Goal: Task Accomplishment & Management: Complete application form

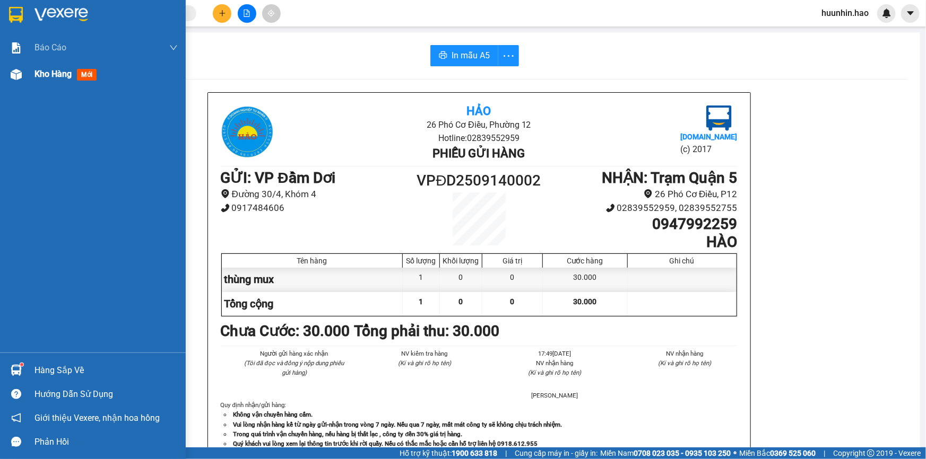
drag, startPoint x: 19, startPoint y: 71, endPoint x: 24, endPoint y: 73, distance: 5.7
click at [20, 71] on img at bounding box center [16, 74] width 11 height 11
click at [24, 73] on div at bounding box center [16, 74] width 19 height 19
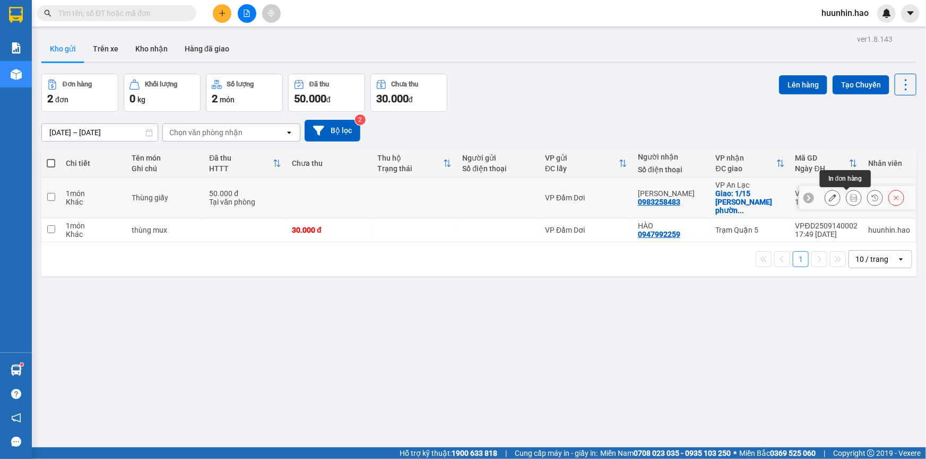
click at [850, 199] on icon at bounding box center [853, 197] width 7 height 7
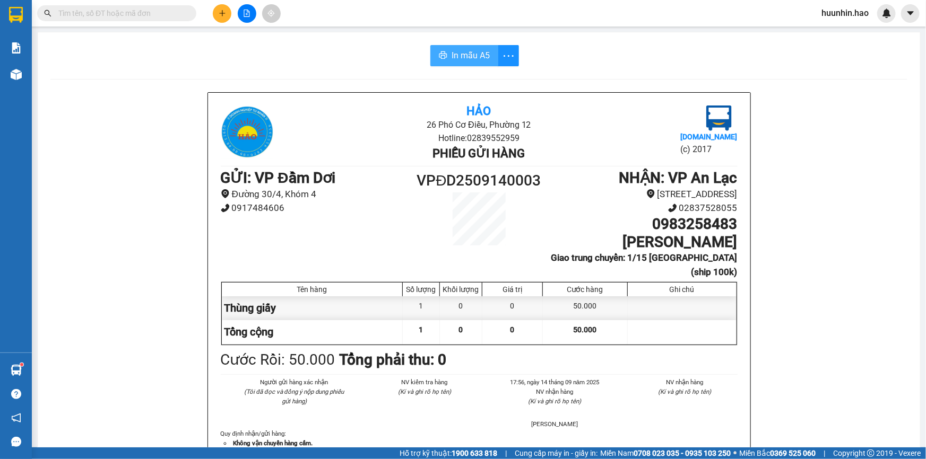
drag, startPoint x: 463, startPoint y: 57, endPoint x: 478, endPoint y: 60, distance: 14.8
click at [464, 57] on span "In mẫu A5" at bounding box center [471, 55] width 38 height 13
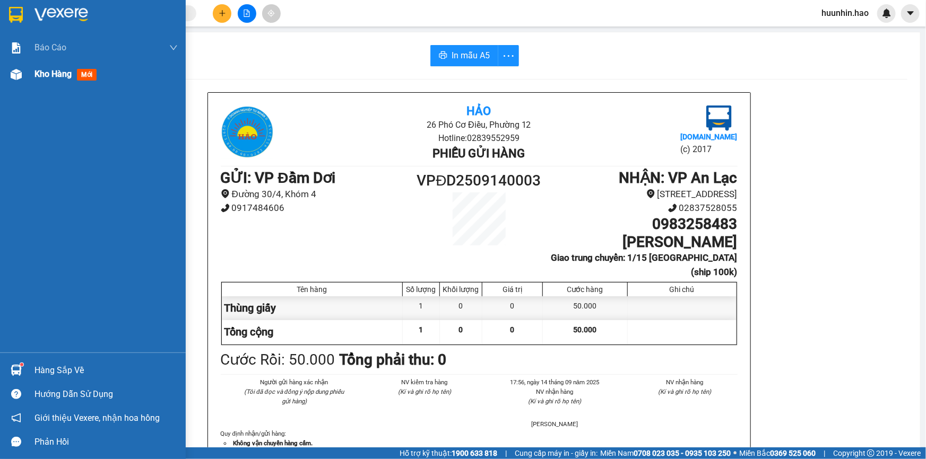
click at [74, 74] on div "Kho hàng mới" at bounding box center [67, 73] width 66 height 13
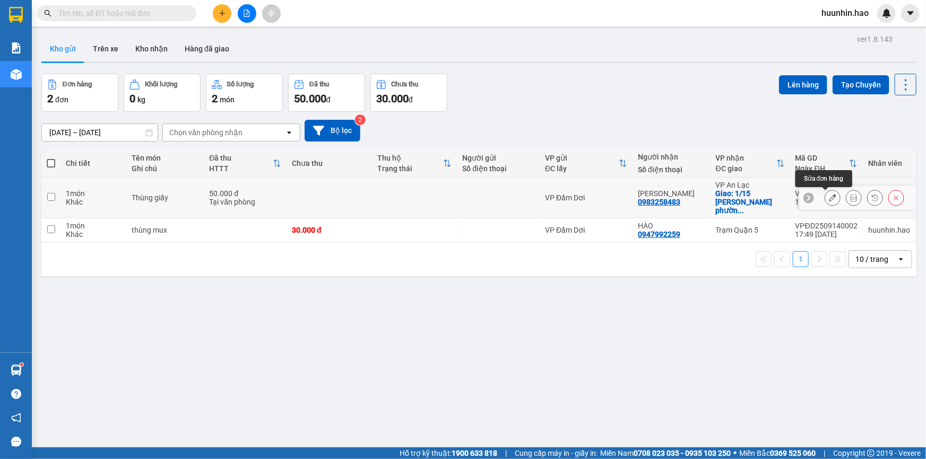
click at [830, 198] on button at bounding box center [832, 198] width 15 height 19
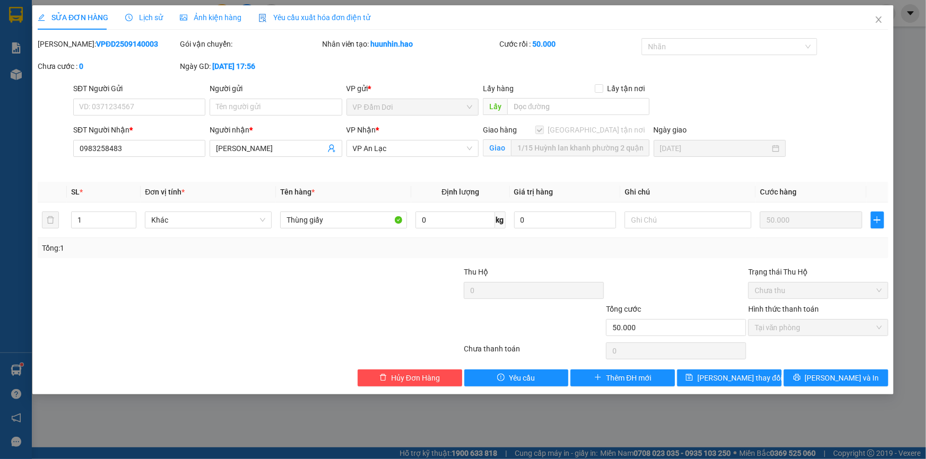
click at [591, 131] on div "Giao hàng Giao tận nơi" at bounding box center [566, 130] width 167 height 12
click at [601, 133] on span "[GEOGRAPHIC_DATA] tận nơi" at bounding box center [597, 130] width 106 height 12
click at [617, 159] on div "Giao hàng Giao tận nơi Giao 1/15 Huỳnh lan khanh phường 2 quận tân bình (ship 1…" at bounding box center [566, 142] width 167 height 37
click at [220, 27] on div "Ảnh kiện hàng" at bounding box center [211, 17] width 62 height 24
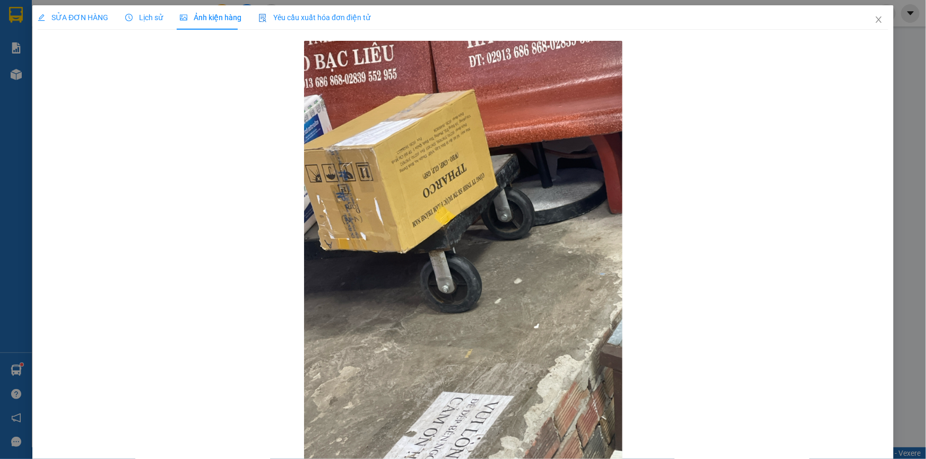
click at [81, 21] on div "SỬA ĐƠN HÀNG" at bounding box center [73, 17] width 71 height 24
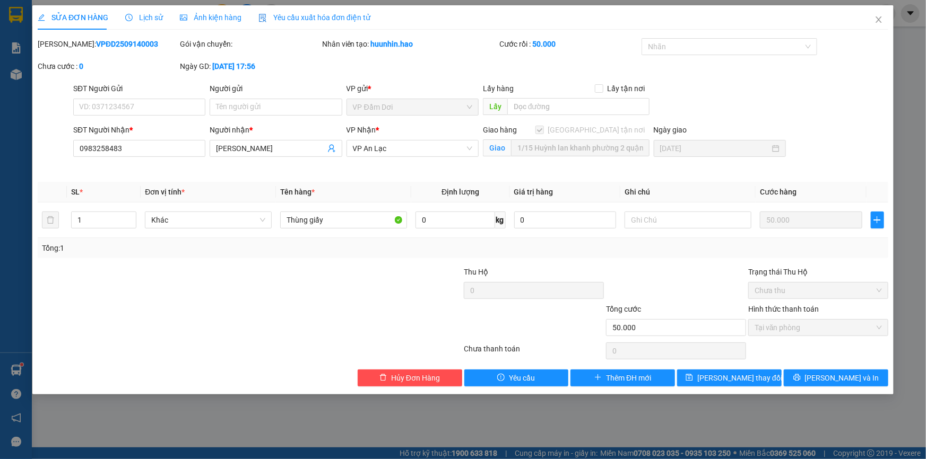
click at [544, 132] on span at bounding box center [539, 130] width 8 height 8
click at [878, 18] on icon "close" at bounding box center [878, 19] width 8 height 8
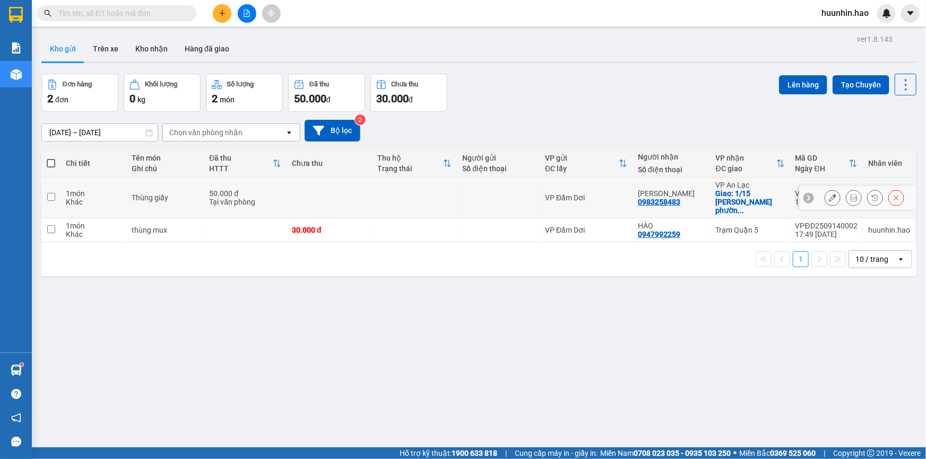
click at [850, 197] on icon at bounding box center [853, 197] width 7 height 7
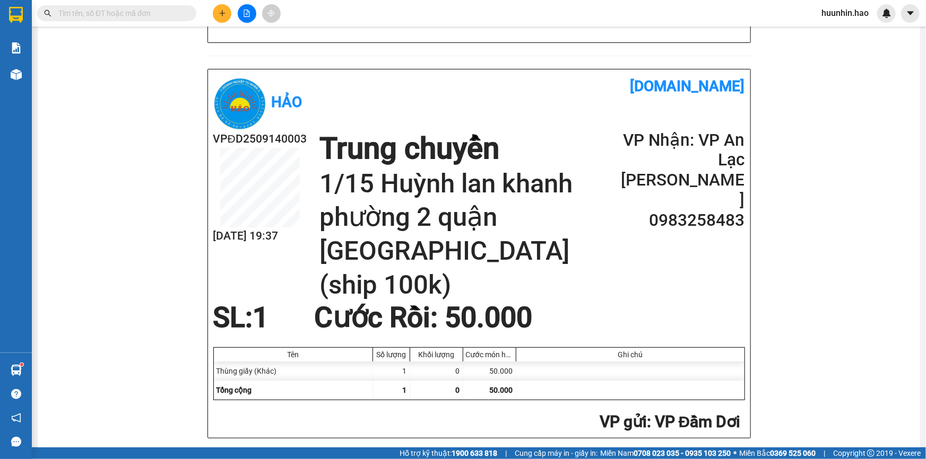
scroll to position [470, 0]
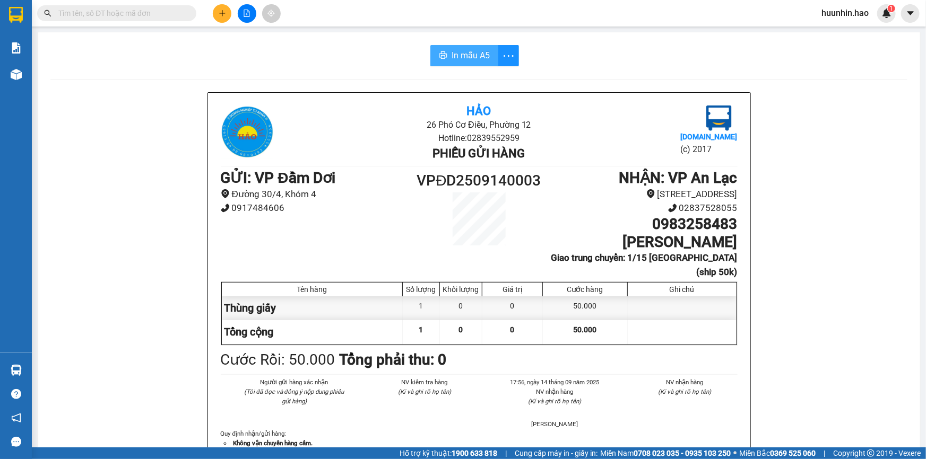
click at [480, 49] on span "In mẫu A5" at bounding box center [471, 55] width 38 height 13
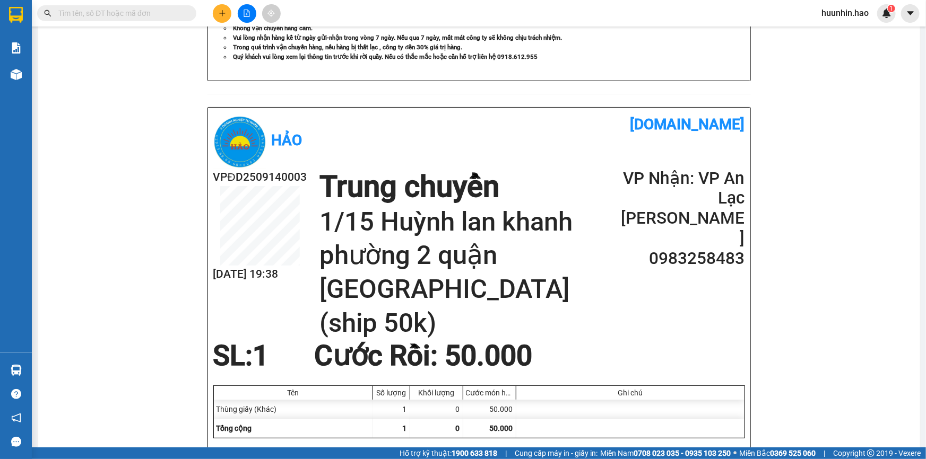
scroll to position [325, 0]
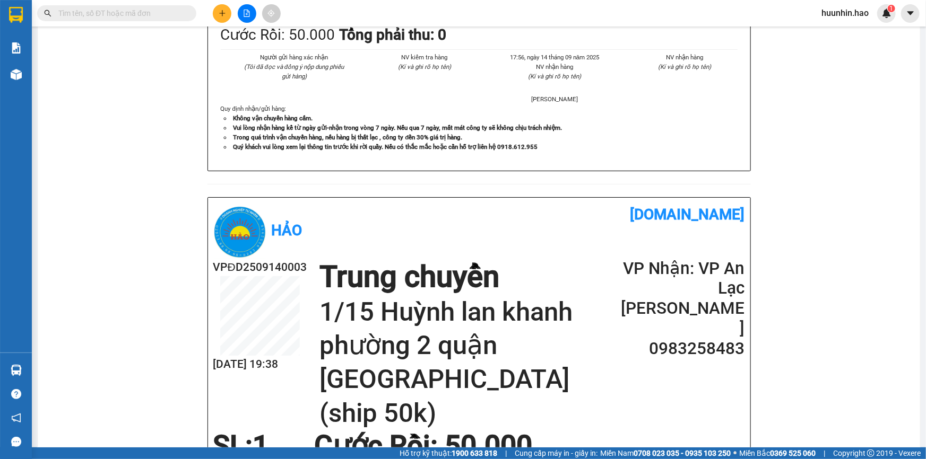
click at [218, 7] on button at bounding box center [222, 13] width 19 height 19
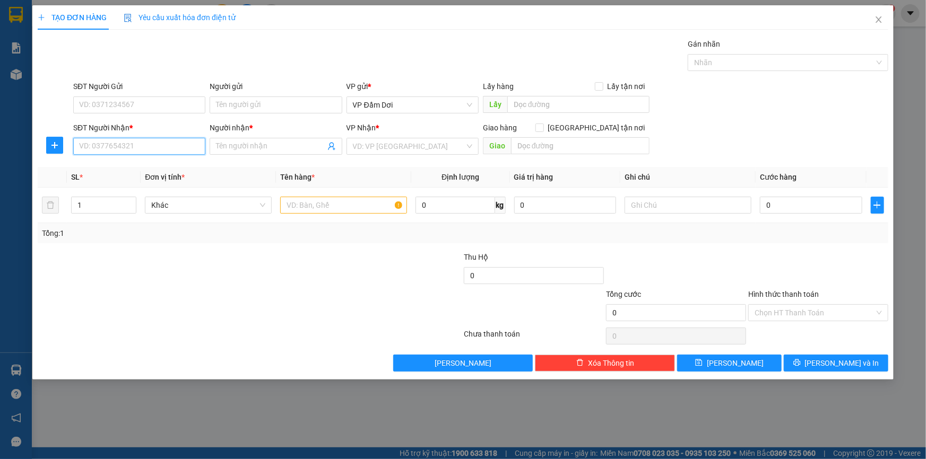
click at [151, 150] on input "SĐT Người Nhận *" at bounding box center [139, 146] width 132 height 17
paste input "0981072728"
type input "0981072728"
click at [301, 157] on div "Người nhận * Tên người nhận" at bounding box center [276, 140] width 132 height 37
click at [301, 152] on input "Người nhận *" at bounding box center [270, 147] width 109 height 12
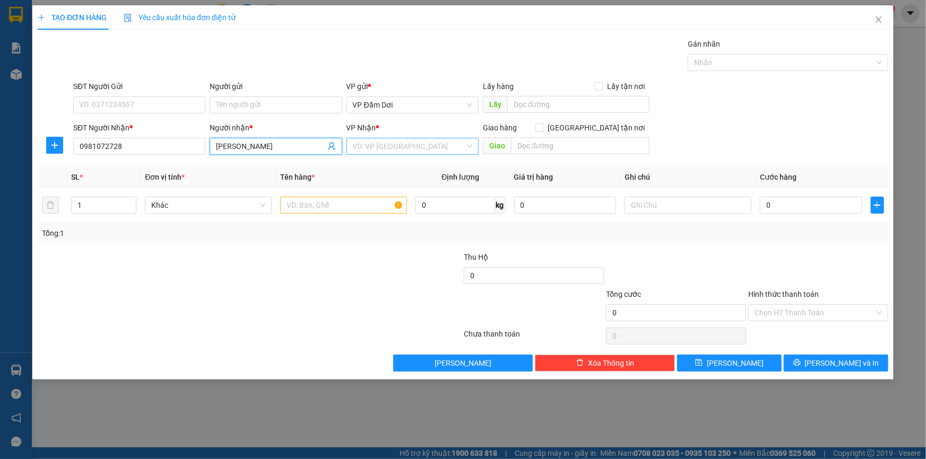
type input "[PERSON_NAME]"
click at [402, 148] on input "search" at bounding box center [409, 146] width 112 height 16
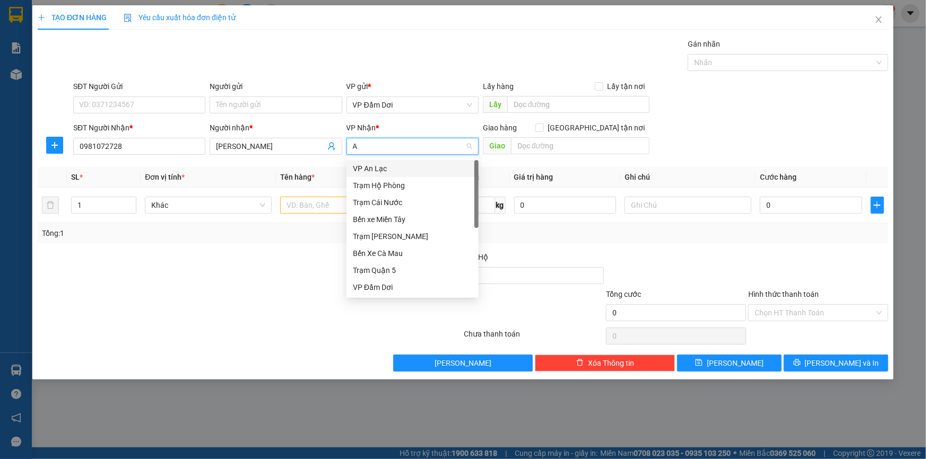
type input "AN"
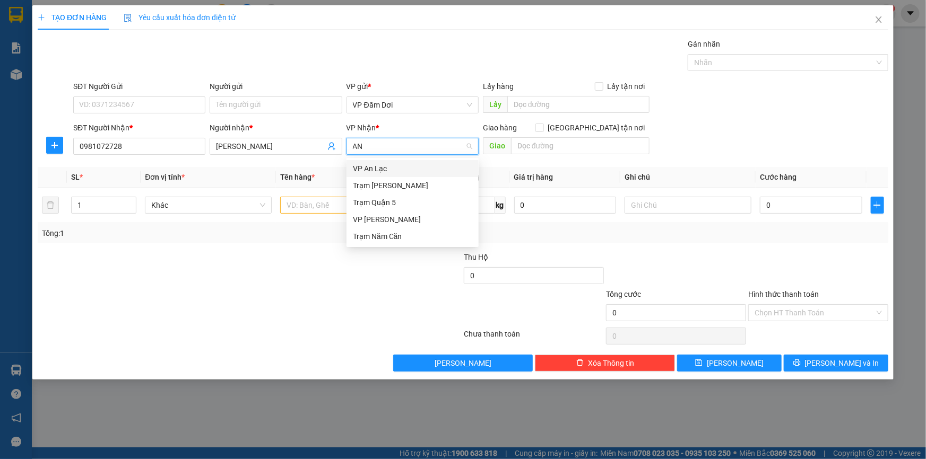
click at [430, 169] on div "VP An Lạc" at bounding box center [412, 169] width 119 height 12
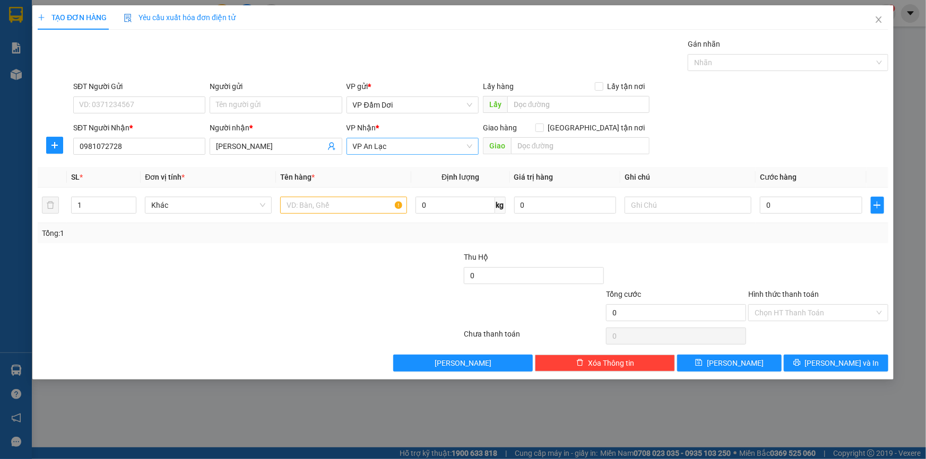
click at [421, 152] on span "VP An Lạc" at bounding box center [412, 146] width 119 height 16
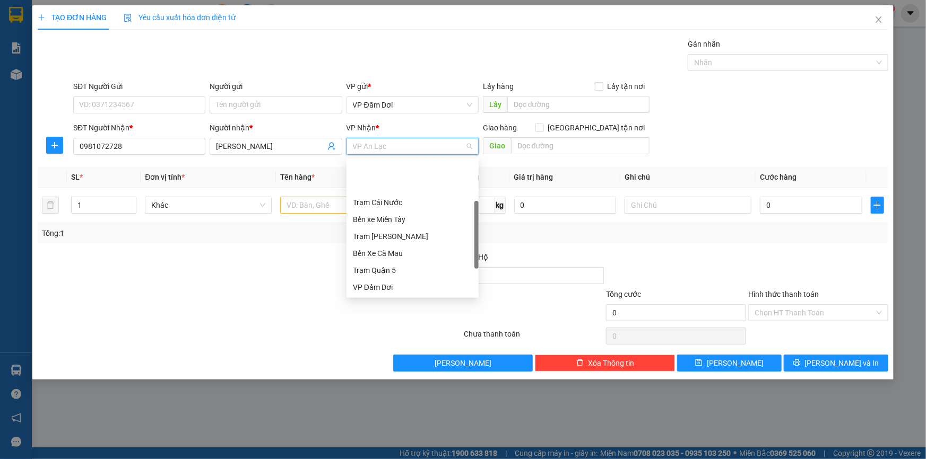
scroll to position [48, 0]
click at [405, 224] on div "Trạm Quận 5" at bounding box center [412, 223] width 119 height 12
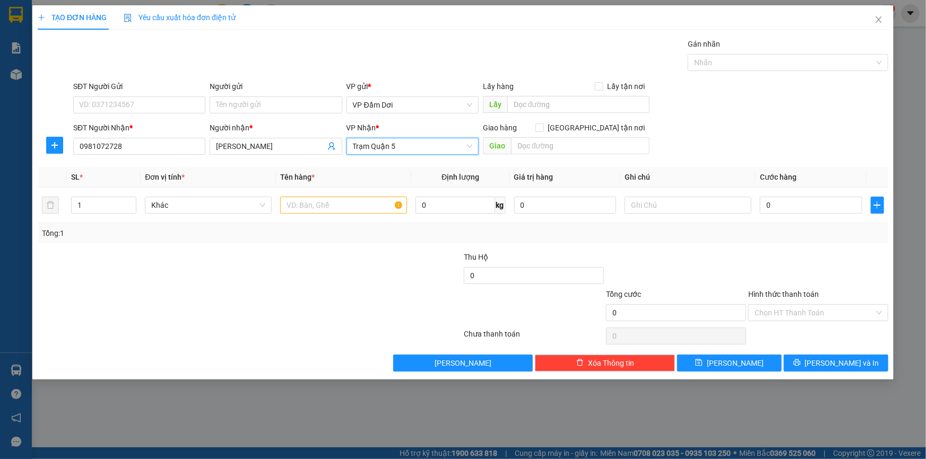
drag, startPoint x: 314, startPoint y: 264, endPoint x: 324, endPoint y: 255, distance: 13.1
click at [314, 265] on div at bounding box center [179, 269] width 284 height 37
click at [562, 150] on input "text" at bounding box center [580, 145] width 138 height 17
paste input "19 đường 911a tạ quang bửu f5,q8, tphcm"
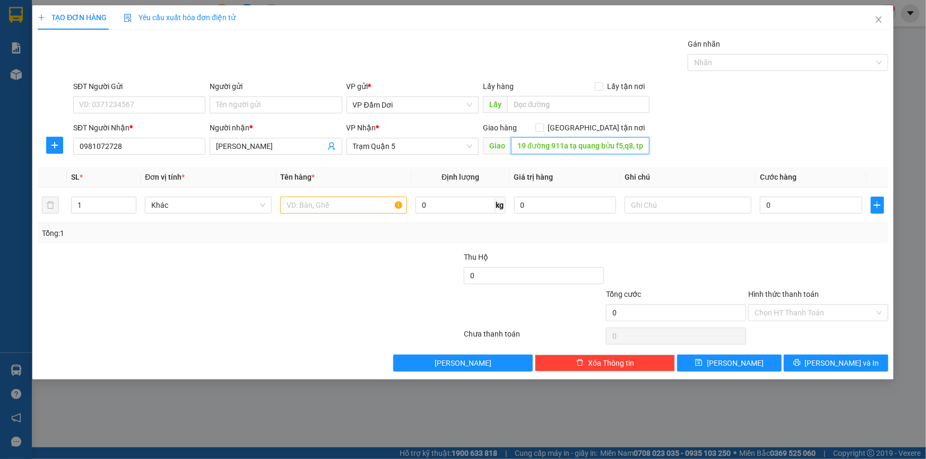
scroll to position [0, 16]
type input "19 đường 911a tạ quang bửu f5,q8, tphcm"
drag, startPoint x: 594, startPoint y: 129, endPoint x: 588, endPoint y: 126, distance: 7.4
click at [543, 129] on input "[GEOGRAPHIC_DATA] tận nơi" at bounding box center [538, 127] width 7 height 7
checkbox input "true"
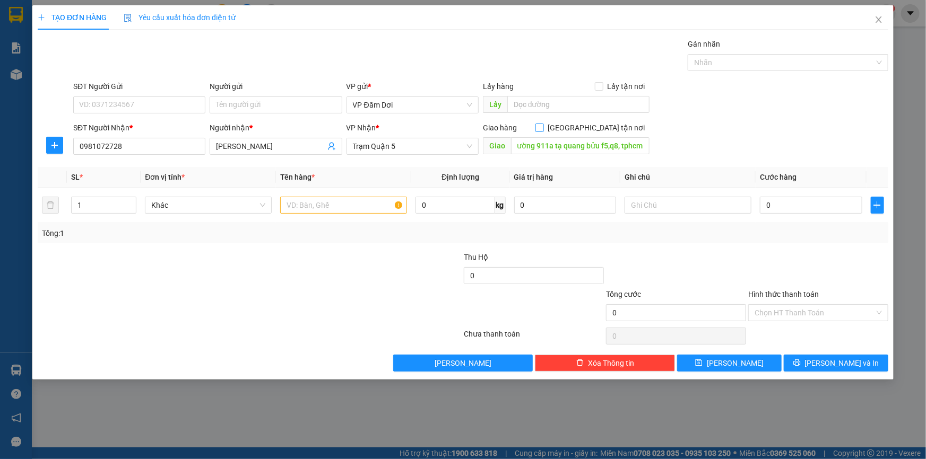
scroll to position [0, 0]
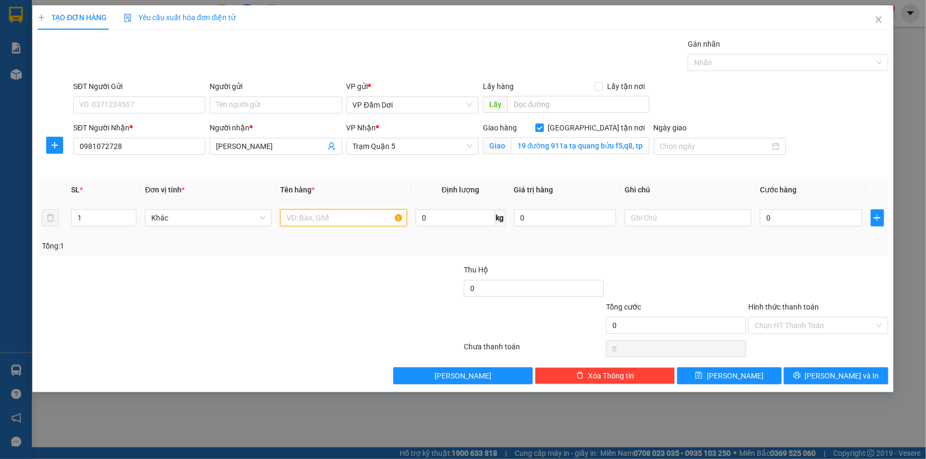
click at [301, 223] on input "text" at bounding box center [343, 218] width 127 height 17
type input "1TH"
click at [248, 266] on div at bounding box center [179, 282] width 284 height 37
click at [798, 217] on input "0" at bounding box center [811, 218] width 102 height 17
type input "003"
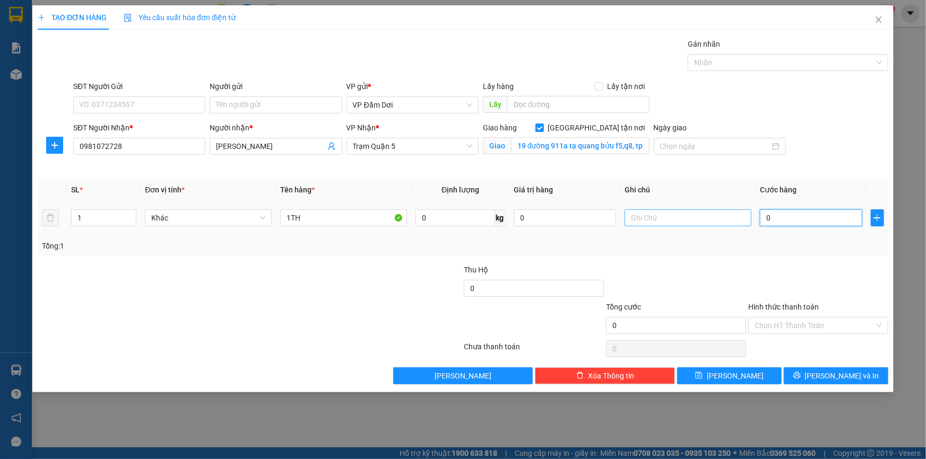
type input "3"
type input "0.030"
type input "30"
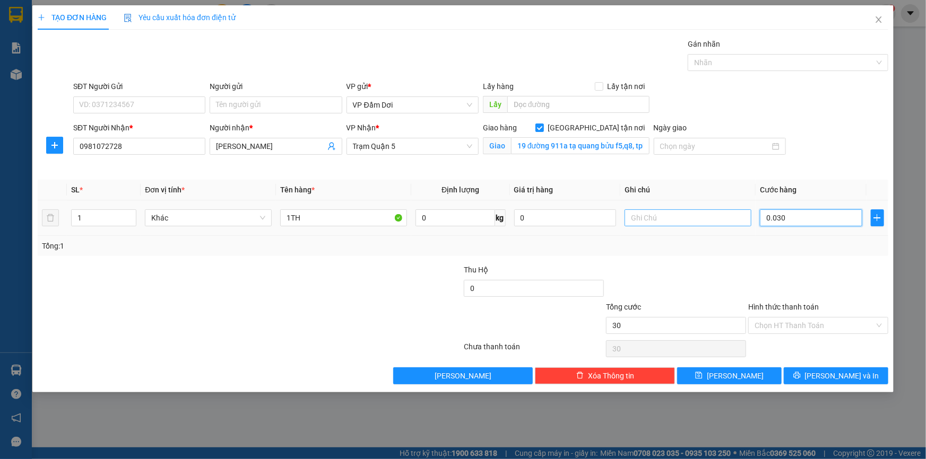
type input "00.300"
type input "300"
type input "0.003.000"
type input "3.000"
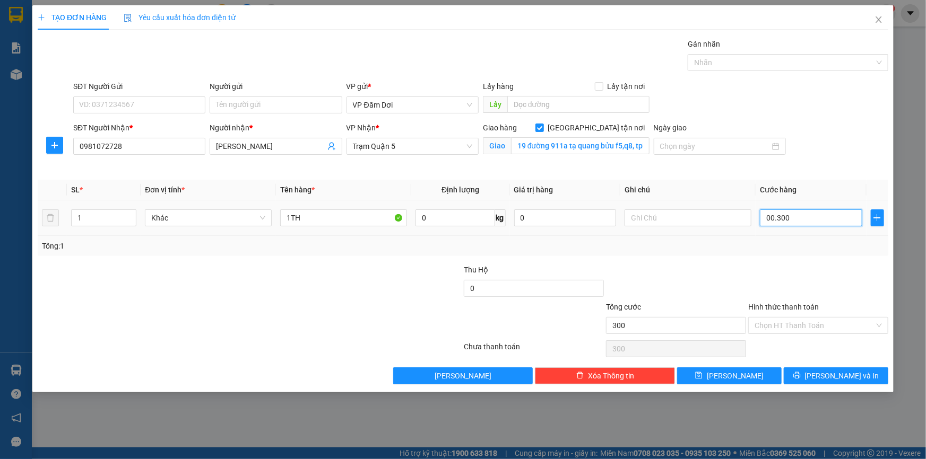
type input "3.000"
type input "000.030.000"
type input "30.000"
click at [799, 153] on div "SĐT Người Nhận * 0981072728 Người nhận * LÊ NGA VP Nhận * Trạm [GEOGRAPHIC_DATA…" at bounding box center [480, 147] width 819 height 50
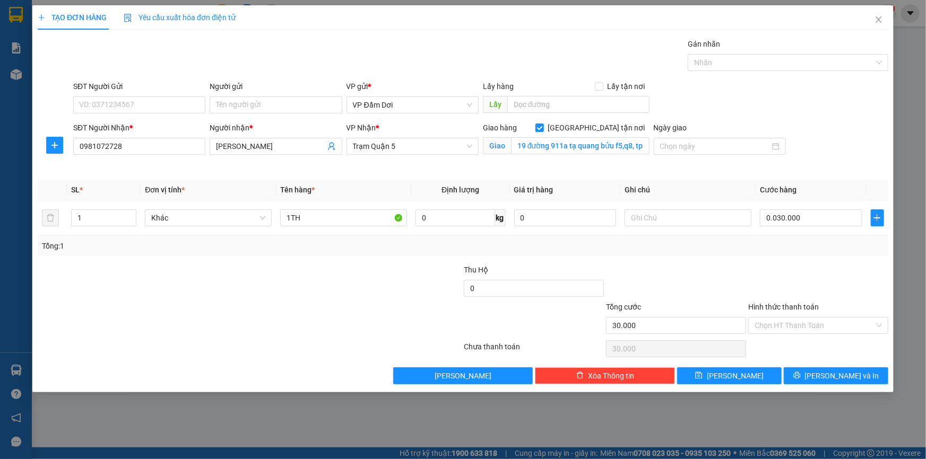
type input "30.000"
click at [778, 323] on input "Hình thức thanh toán" at bounding box center [814, 326] width 120 height 16
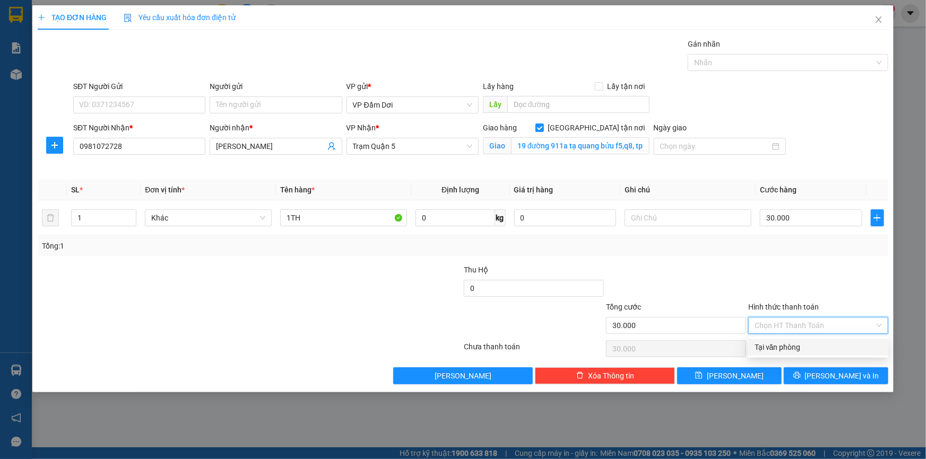
click at [774, 349] on div "Tại văn phòng" at bounding box center [817, 348] width 127 height 12
type input "0"
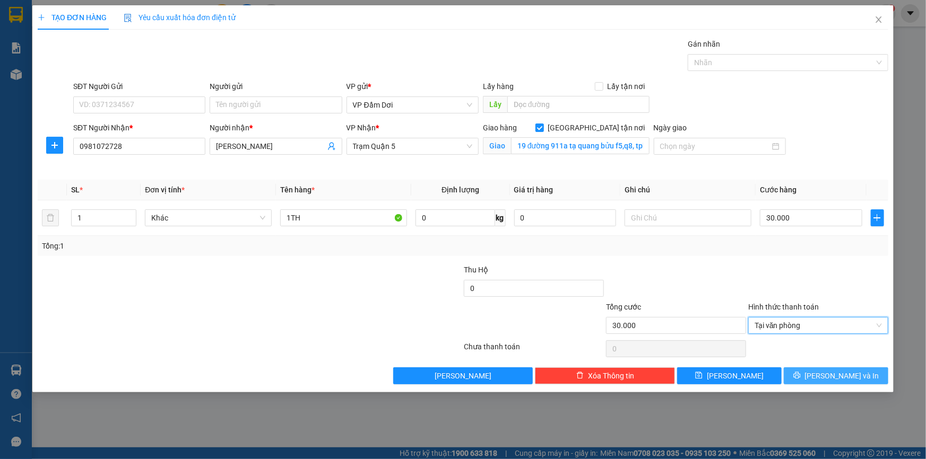
click at [843, 378] on span "[PERSON_NAME] và In" at bounding box center [842, 376] width 74 height 12
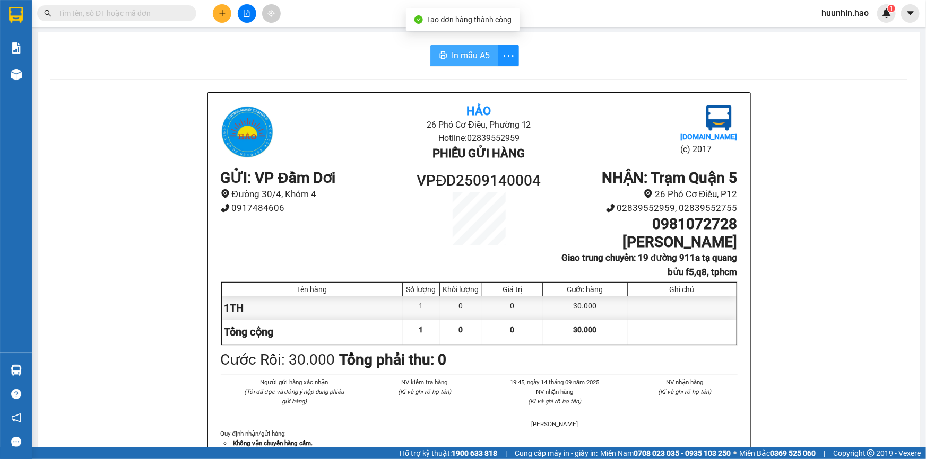
click at [452, 56] on span "In mẫu A5" at bounding box center [471, 55] width 38 height 13
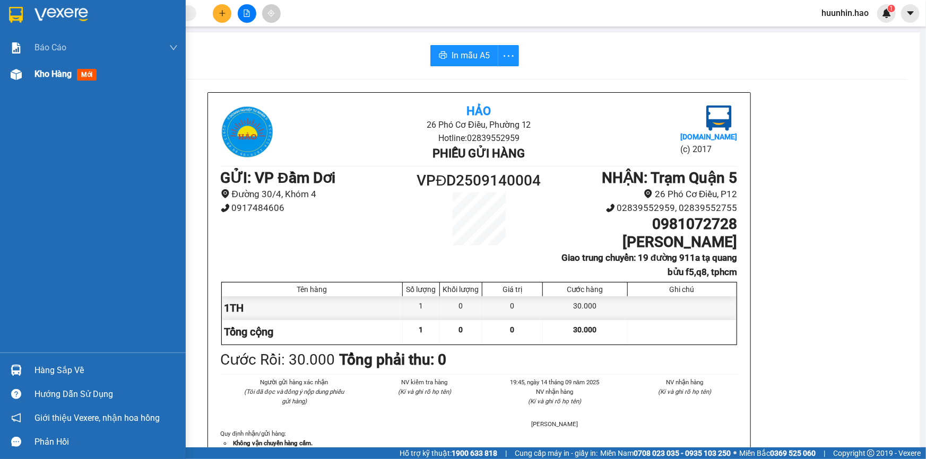
drag, startPoint x: 27, startPoint y: 78, endPoint x: 41, endPoint y: 77, distance: 14.4
click at [27, 77] on div "Kho hàng mới" at bounding box center [93, 74] width 186 height 27
click at [30, 77] on div "Kho hàng mới" at bounding box center [93, 74] width 186 height 27
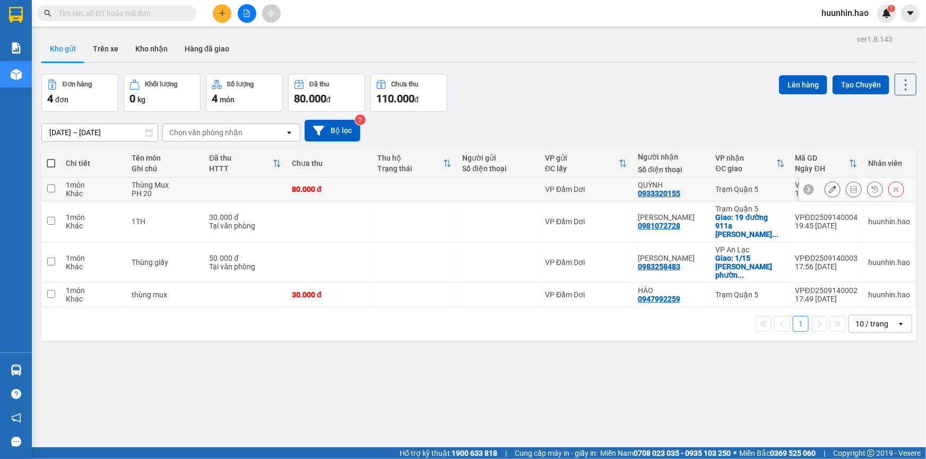
click at [846, 191] on button at bounding box center [853, 189] width 15 height 19
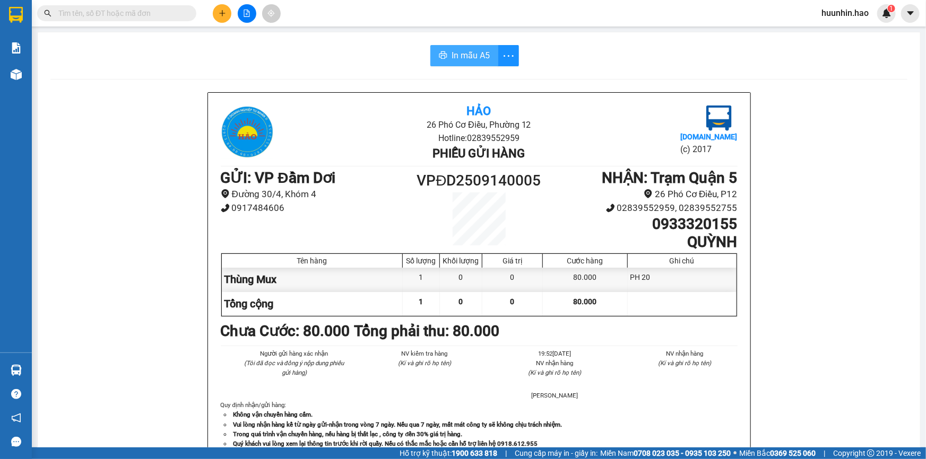
click at [455, 57] on span "In mẫu A5" at bounding box center [471, 55] width 38 height 13
